Goal: Navigation & Orientation: Find specific page/section

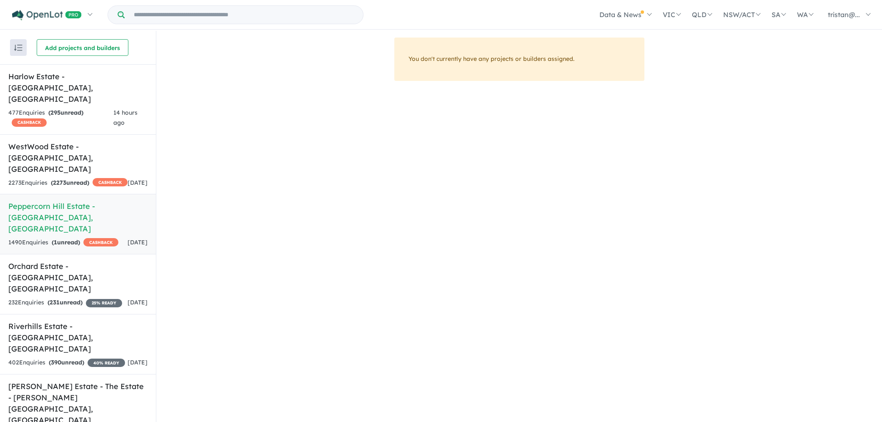
scroll to position [1, 0]
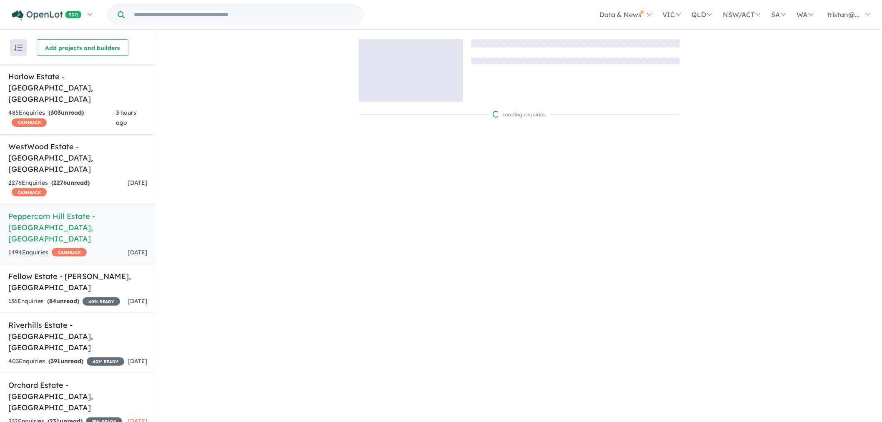
click at [107, 211] on h5 "Peppercorn Hill Estate - Donnybrook , VIC" at bounding box center [77, 228] width 139 height 34
